Goal: Information Seeking & Learning: Learn about a topic

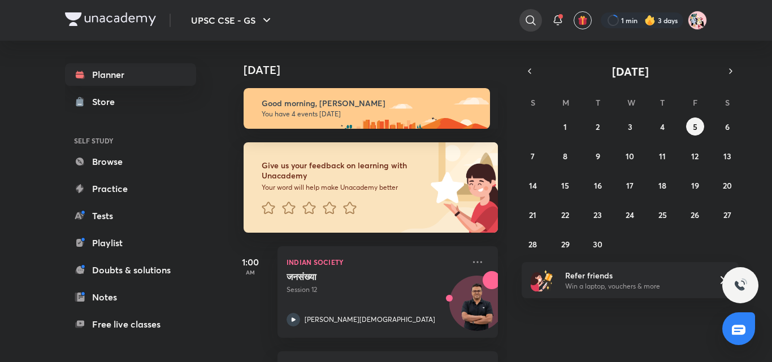
click at [524, 18] on icon at bounding box center [531, 21] width 14 height 14
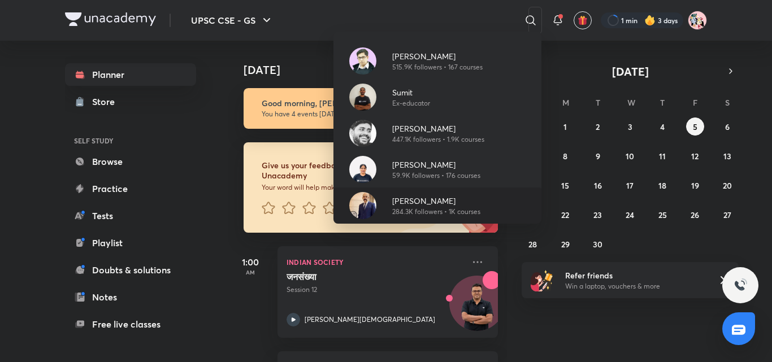
click at [407, 202] on p "[PERSON_NAME]" at bounding box center [436, 201] width 88 height 12
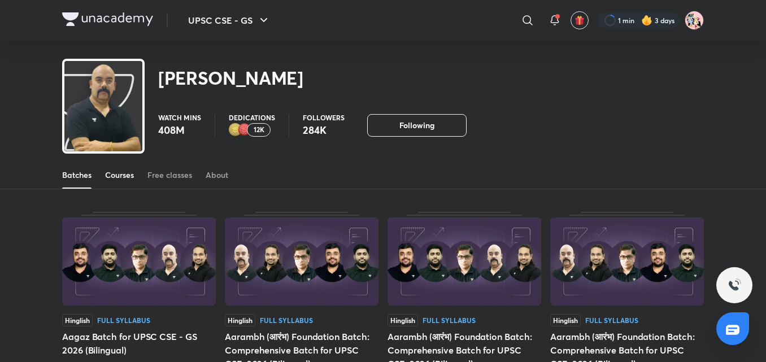
click at [133, 169] on div "Courses" at bounding box center [119, 174] width 29 height 11
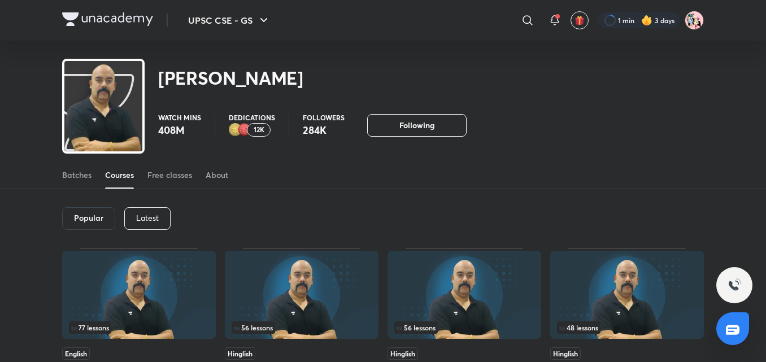
click at [153, 219] on p "Latest" at bounding box center [147, 217] width 23 height 9
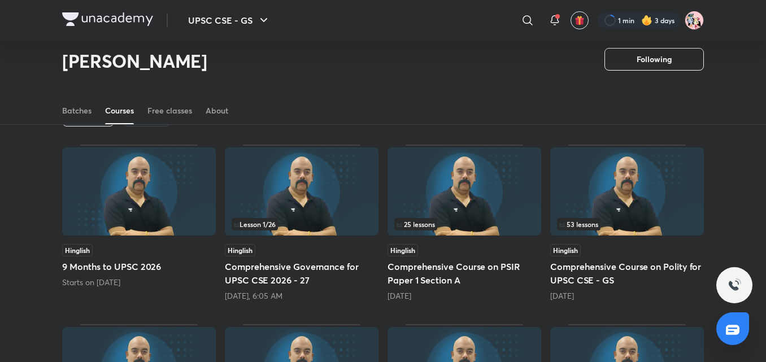
scroll to position [115, 0]
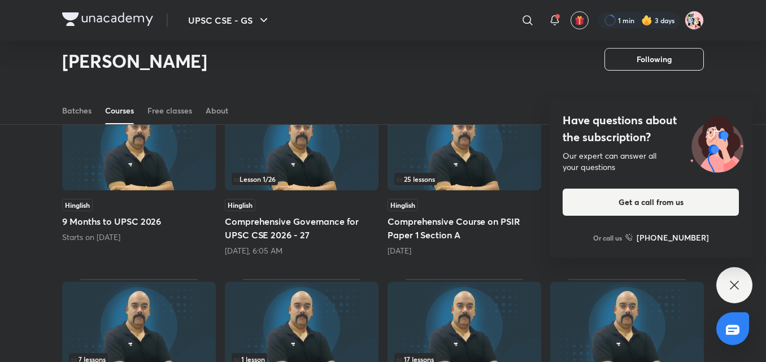
click at [736, 285] on icon at bounding box center [734, 285] width 14 height 14
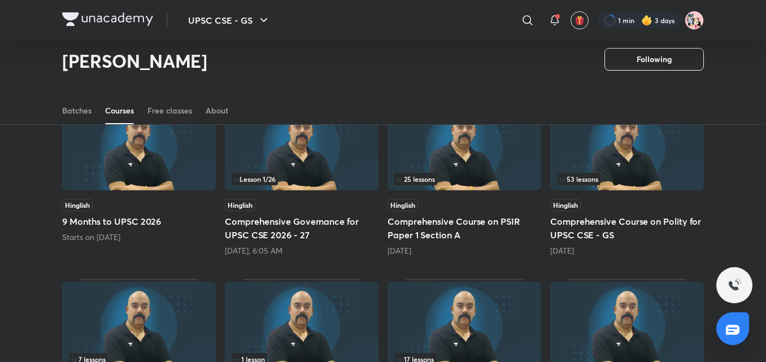
click at [125, 110] on div "Courses" at bounding box center [119, 110] width 29 height 11
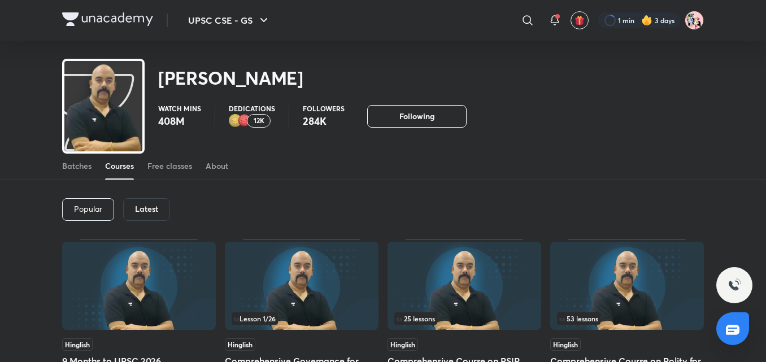
scroll to position [0, 0]
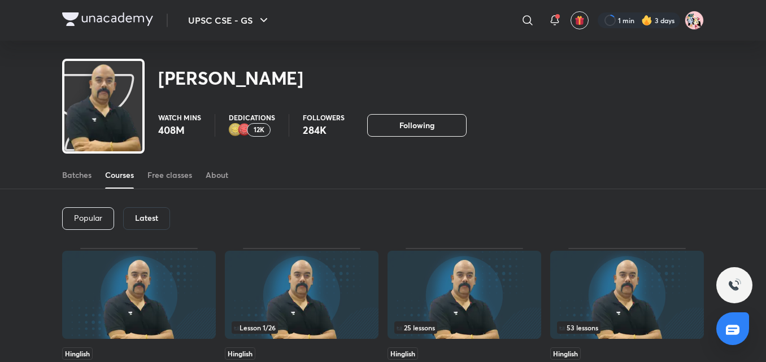
click at [150, 211] on div "Latest" at bounding box center [146, 218] width 47 height 23
click at [149, 211] on div "Latest" at bounding box center [146, 218] width 47 height 23
click at [143, 218] on h6 "Latest" at bounding box center [146, 217] width 23 height 9
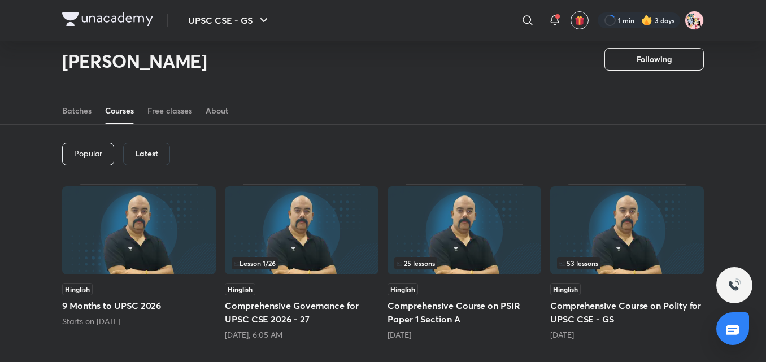
scroll to position [27, 0]
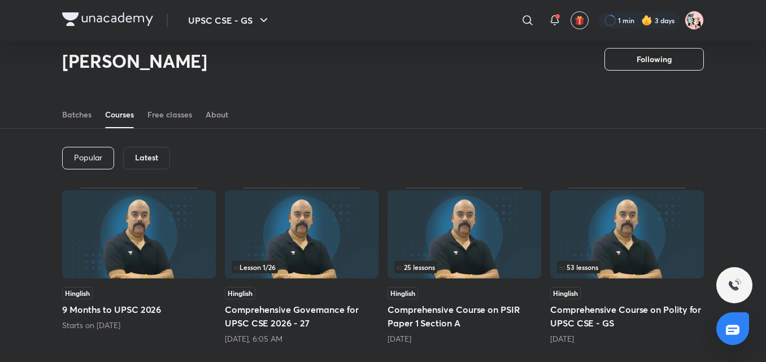
click at [145, 153] on h6 "Latest" at bounding box center [146, 157] width 23 height 9
click at [145, 151] on div "Latest" at bounding box center [146, 158] width 47 height 23
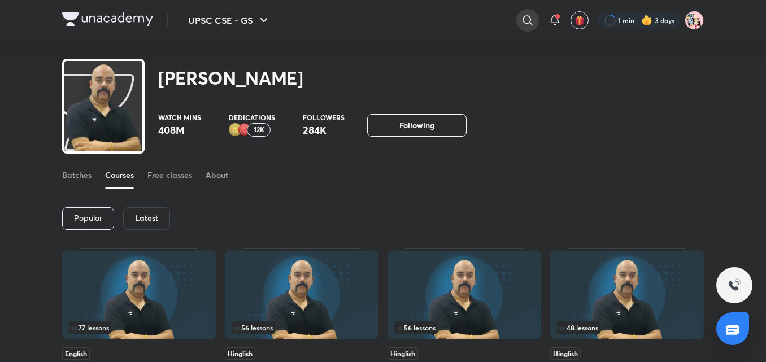
click at [530, 29] on div at bounding box center [527, 20] width 23 height 23
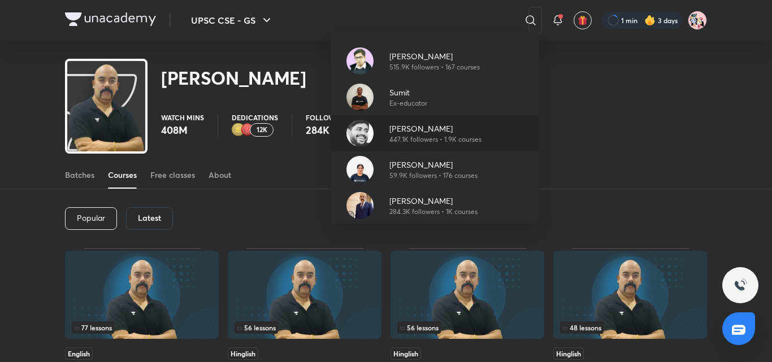
click at [415, 131] on p "[PERSON_NAME]" at bounding box center [435, 129] width 92 height 12
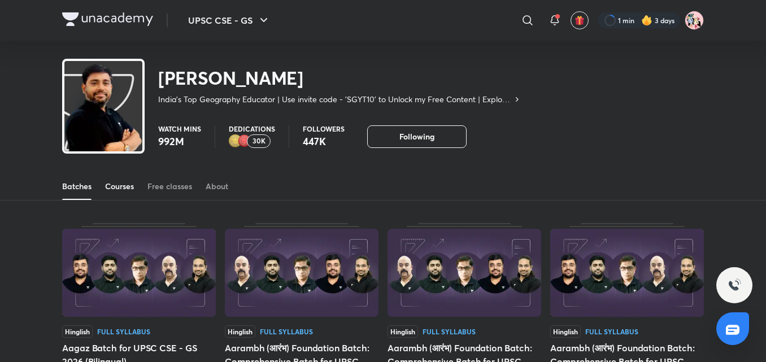
click at [118, 188] on div "Courses" at bounding box center [119, 186] width 29 height 11
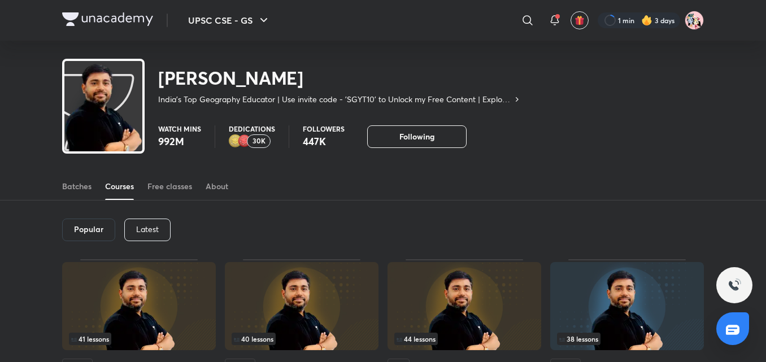
click at [159, 225] on div "Latest" at bounding box center [147, 230] width 46 height 23
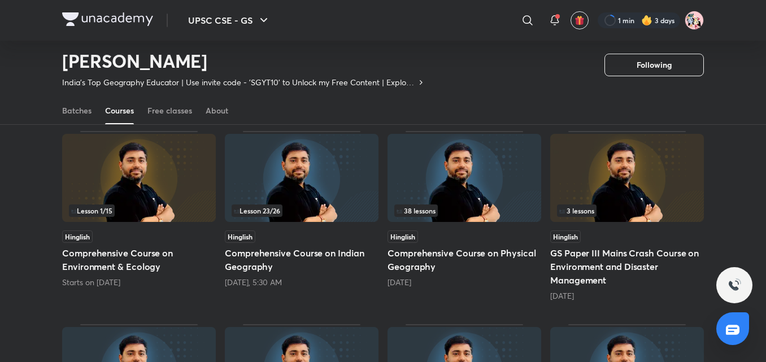
scroll to position [117, 0]
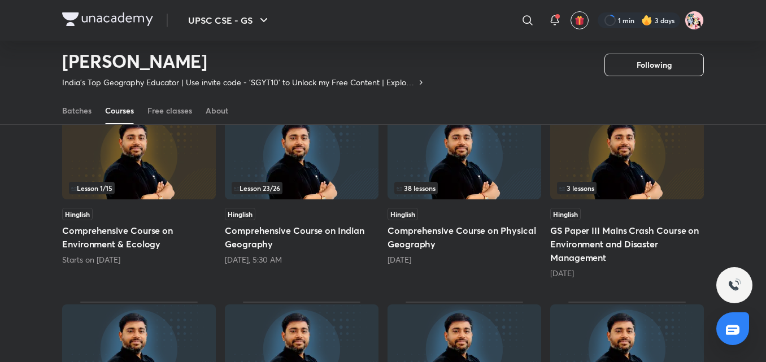
click at [468, 189] on div "38 lessons" at bounding box center [464, 188] width 140 height 12
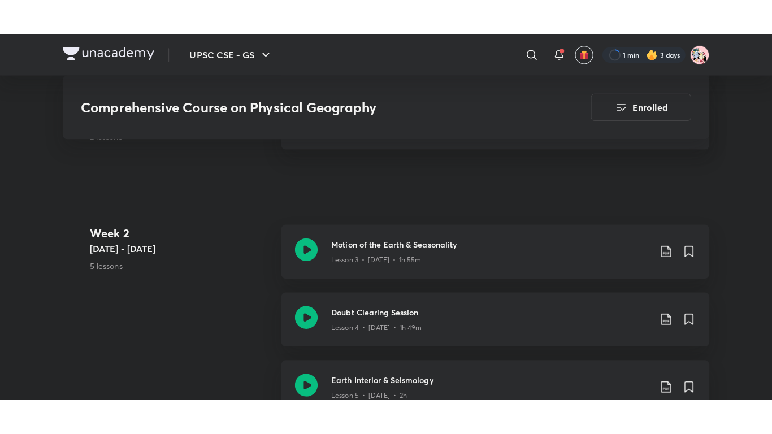
scroll to position [791, 0]
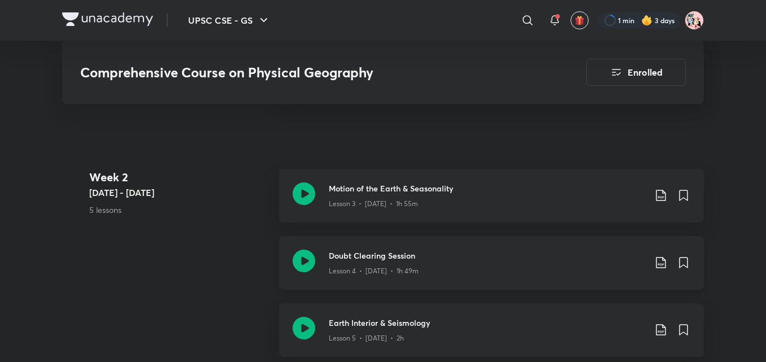
click at [313, 267] on icon at bounding box center [304, 261] width 23 height 23
